Goal: Communication & Community: Answer question/provide support

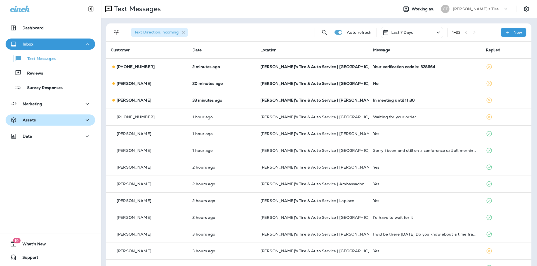
click at [61, 120] on div "Assets" at bounding box center [50, 120] width 80 height 7
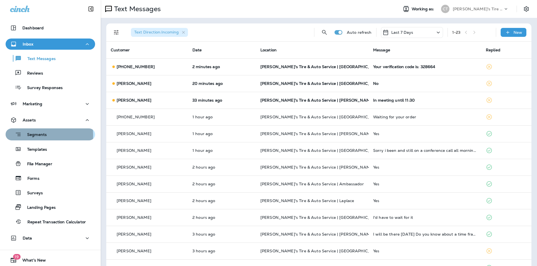
click at [34, 135] on p "Segments" at bounding box center [34, 135] width 25 height 6
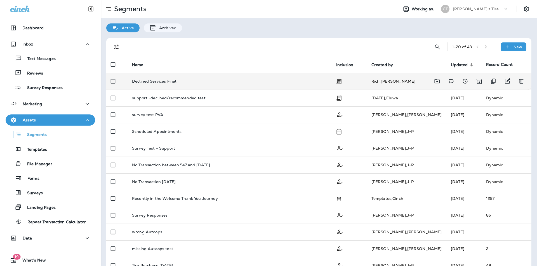
click at [243, 82] on div "Declined Services Final" at bounding box center [229, 81] width 195 height 4
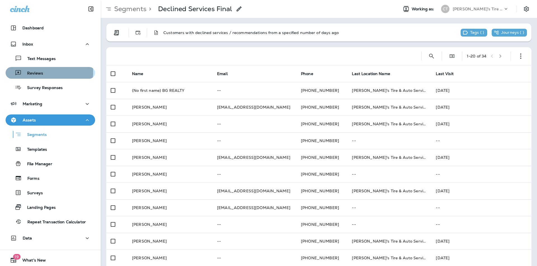
click at [37, 72] on p "Reviews" at bounding box center [33, 73] width 22 height 5
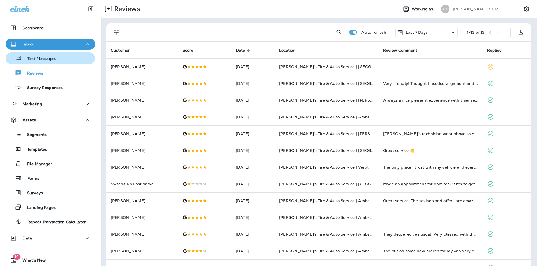
click at [41, 58] on p "Text Messages" at bounding box center [39, 58] width 34 height 5
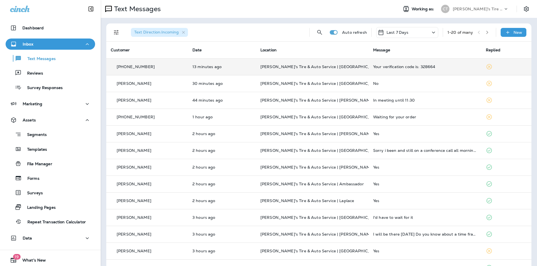
click at [393, 67] on div "Your verification code is: 328664" at bounding box center [425, 67] width 104 height 4
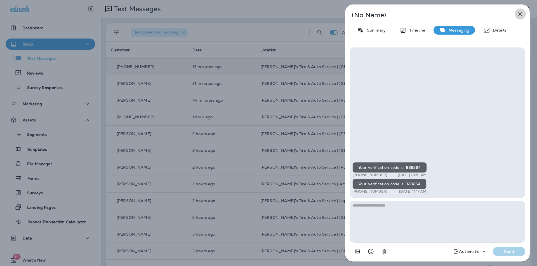
click at [520, 11] on icon "button" at bounding box center [520, 14] width 7 height 7
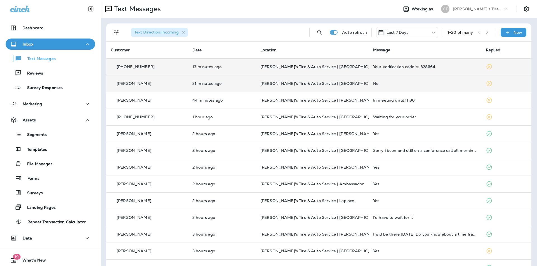
click at [381, 83] on div "No" at bounding box center [425, 83] width 104 height 4
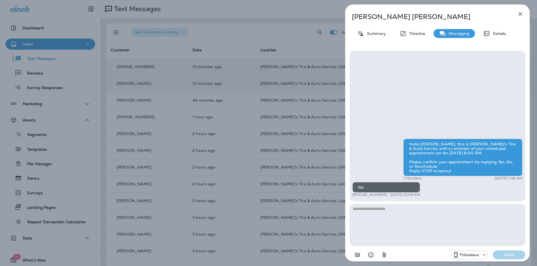
click at [519, 14] on icon "button" at bounding box center [520, 14] width 7 height 7
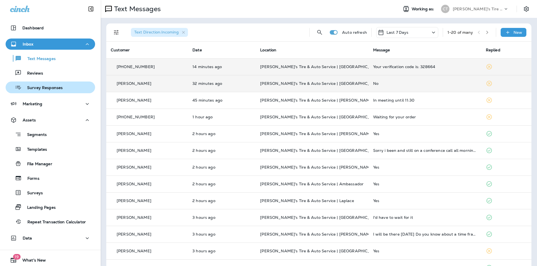
click at [59, 89] on p "Survey Responses" at bounding box center [42, 88] width 41 height 5
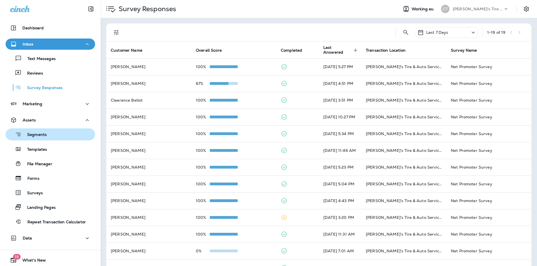
click at [42, 135] on p "Segments" at bounding box center [34, 135] width 25 height 6
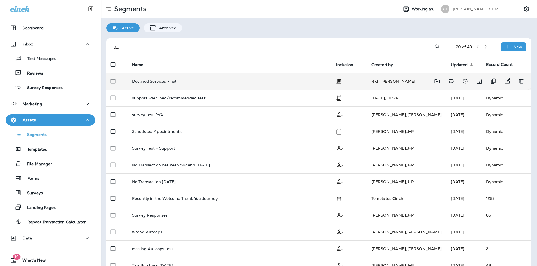
click at [170, 80] on p "Declined Services Final" at bounding box center [154, 81] width 44 height 4
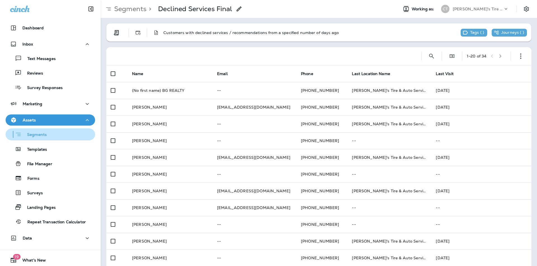
click at [45, 133] on p "Segments" at bounding box center [34, 135] width 25 height 6
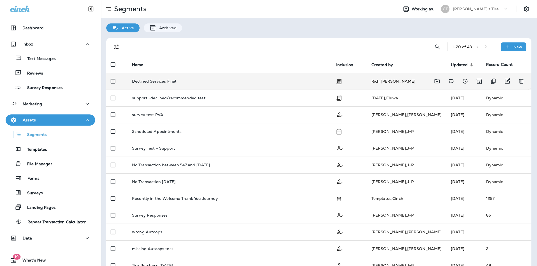
click at [139, 81] on p "Declined Services Final" at bounding box center [154, 81] width 44 height 4
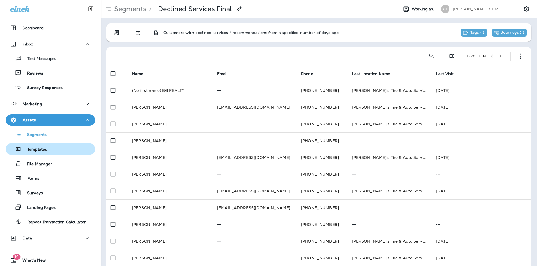
click at [42, 149] on p "Templates" at bounding box center [34, 149] width 25 height 5
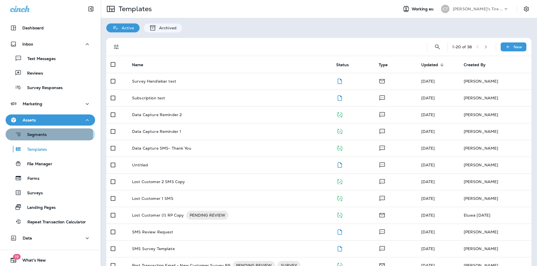
click at [43, 135] on p "Segments" at bounding box center [34, 135] width 25 height 6
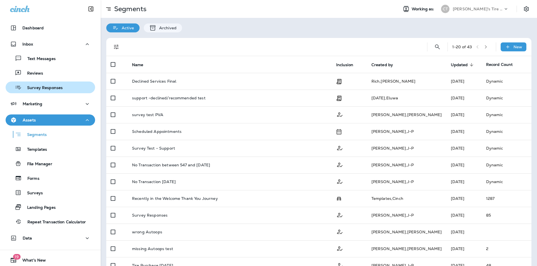
click at [51, 87] on p "Survey Responses" at bounding box center [42, 88] width 41 height 5
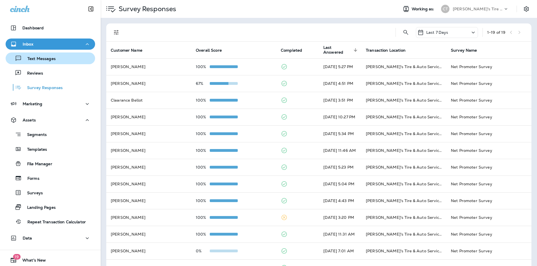
click at [46, 58] on p "Text Messages" at bounding box center [39, 58] width 34 height 5
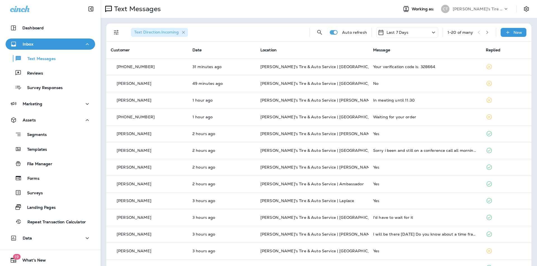
click at [184, 32] on icon "button" at bounding box center [183, 32] width 5 height 5
click at [116, 32] on icon "Filters" at bounding box center [116, 32] width 7 height 7
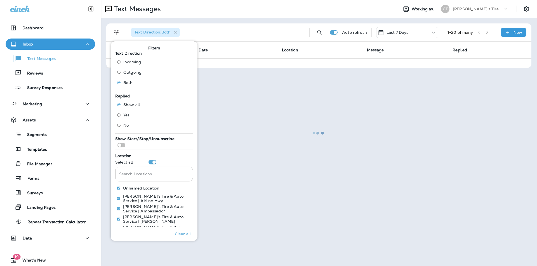
click at [221, 30] on div at bounding box center [318, 133] width 435 height 265
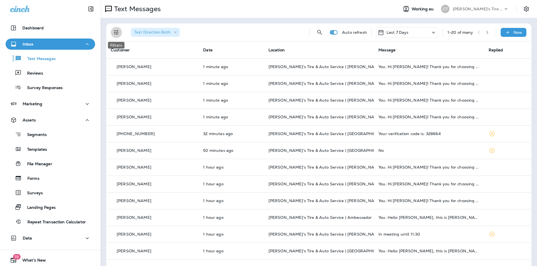
click at [115, 32] on icon "Filters" at bounding box center [116, 32] width 7 height 7
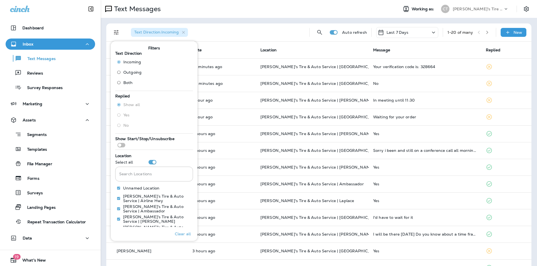
click at [241, 28] on div "Text Direction : Incoming" at bounding box center [215, 32] width 178 height 18
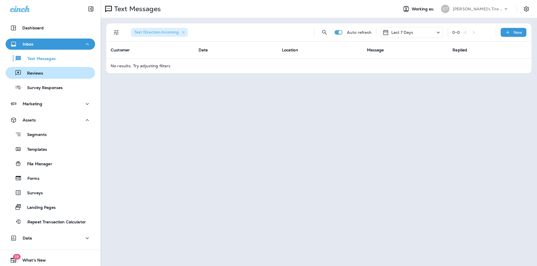
click at [43, 73] on div "Reviews" at bounding box center [50, 73] width 85 height 8
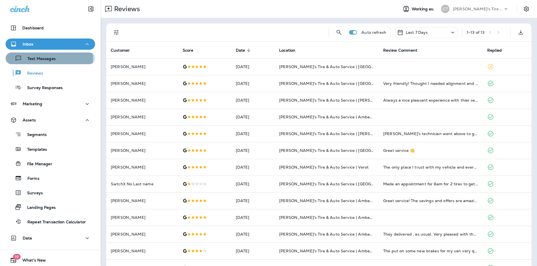
click at [37, 58] on p "Text Messages" at bounding box center [39, 58] width 34 height 5
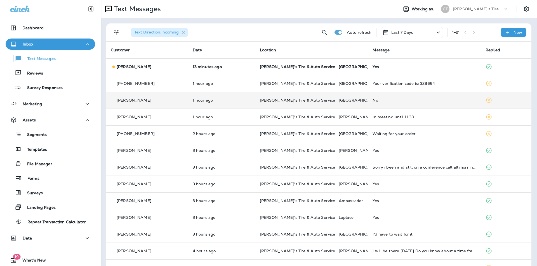
click at [410, 101] on div "No" at bounding box center [424, 100] width 104 height 4
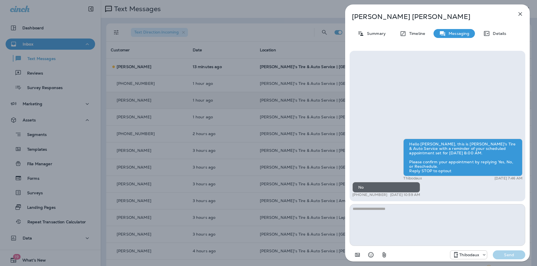
click at [519, 14] on icon "button" at bounding box center [520, 14] width 4 height 4
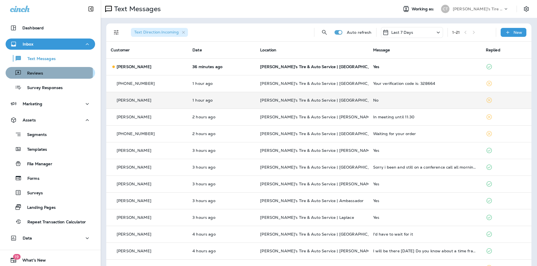
click at [27, 73] on p "Reviews" at bounding box center [33, 73] width 22 height 5
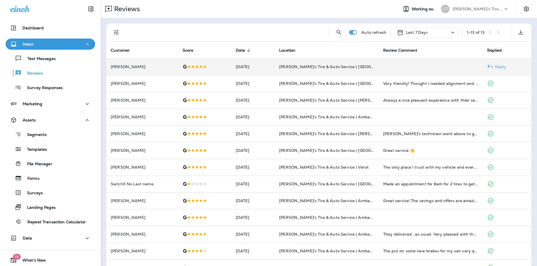
click at [497, 65] on p "Reply" at bounding box center [499, 67] width 13 height 4
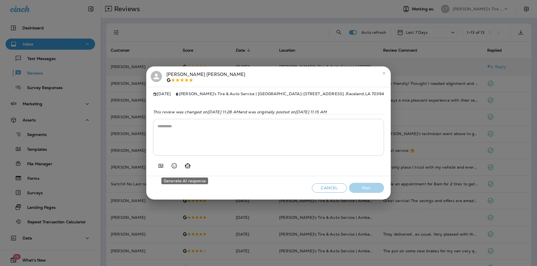
click at [185, 169] on icon "Generate AI response" at bounding box center [187, 166] width 7 height 7
type textarea "**********"
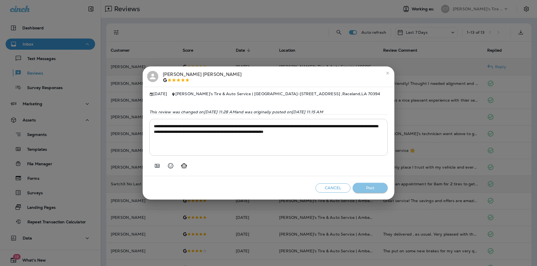
click at [370, 189] on button "Post" at bounding box center [369, 188] width 35 height 10
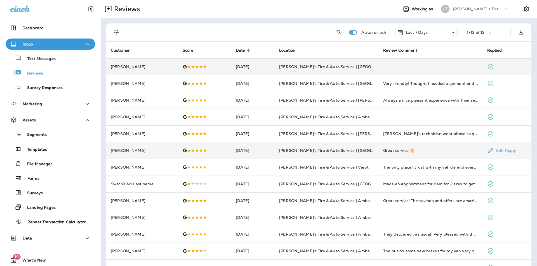
click at [508, 149] on p "Edit Reply" at bounding box center [505, 150] width 22 height 4
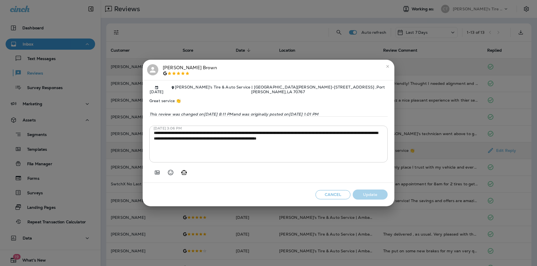
click at [387, 67] on icon "close" at bounding box center [387, 66] width 4 height 4
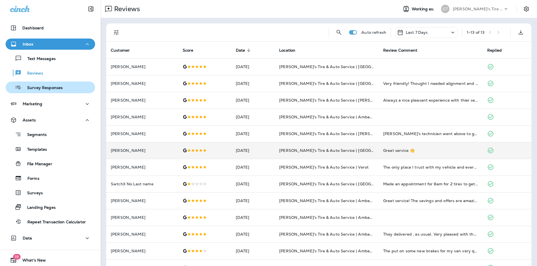
click at [44, 85] on div "Survey Responses" at bounding box center [35, 87] width 55 height 8
